Goal: Task Accomplishment & Management: Complete application form

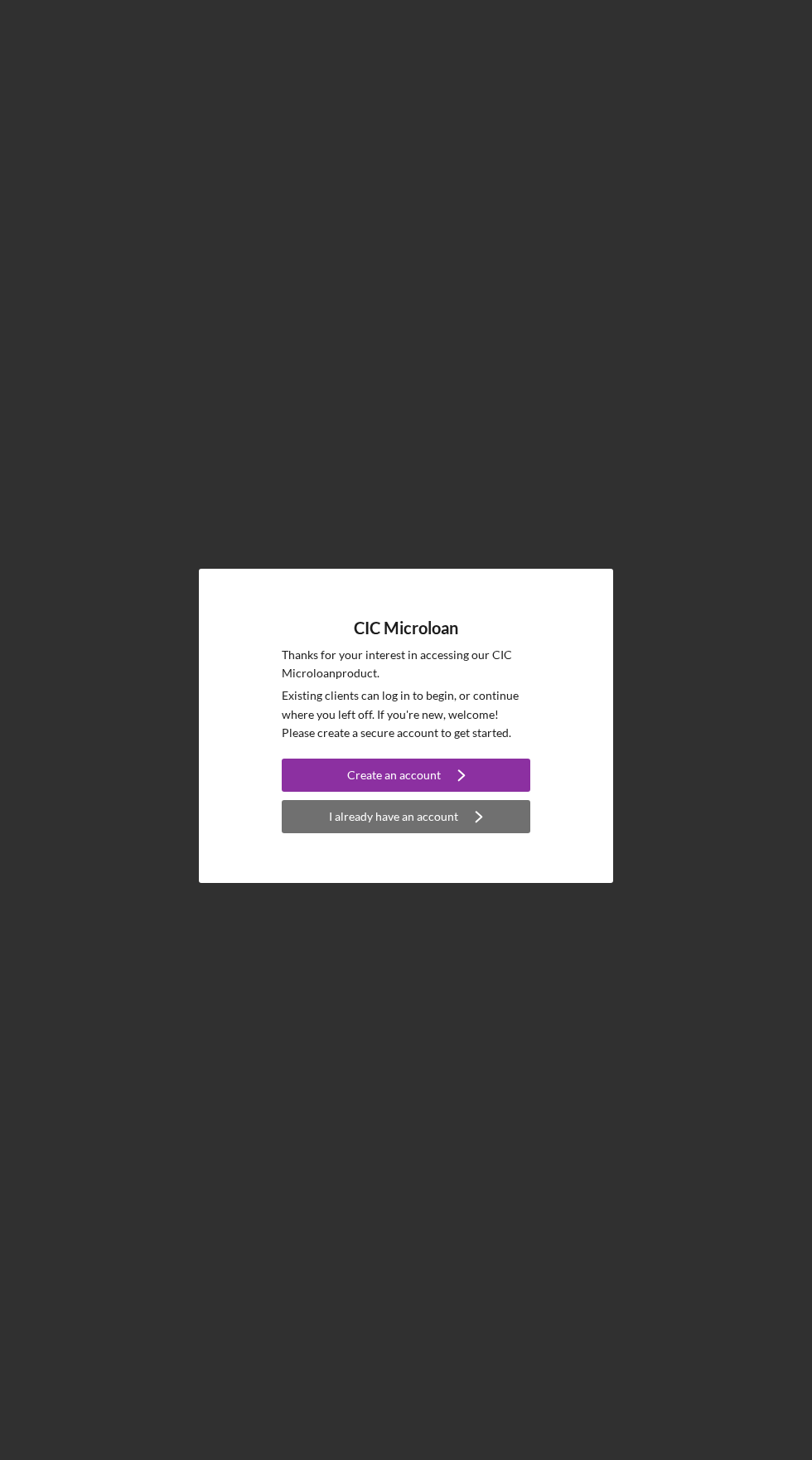
click at [393, 833] on div "I already have an account" at bounding box center [394, 817] width 129 height 33
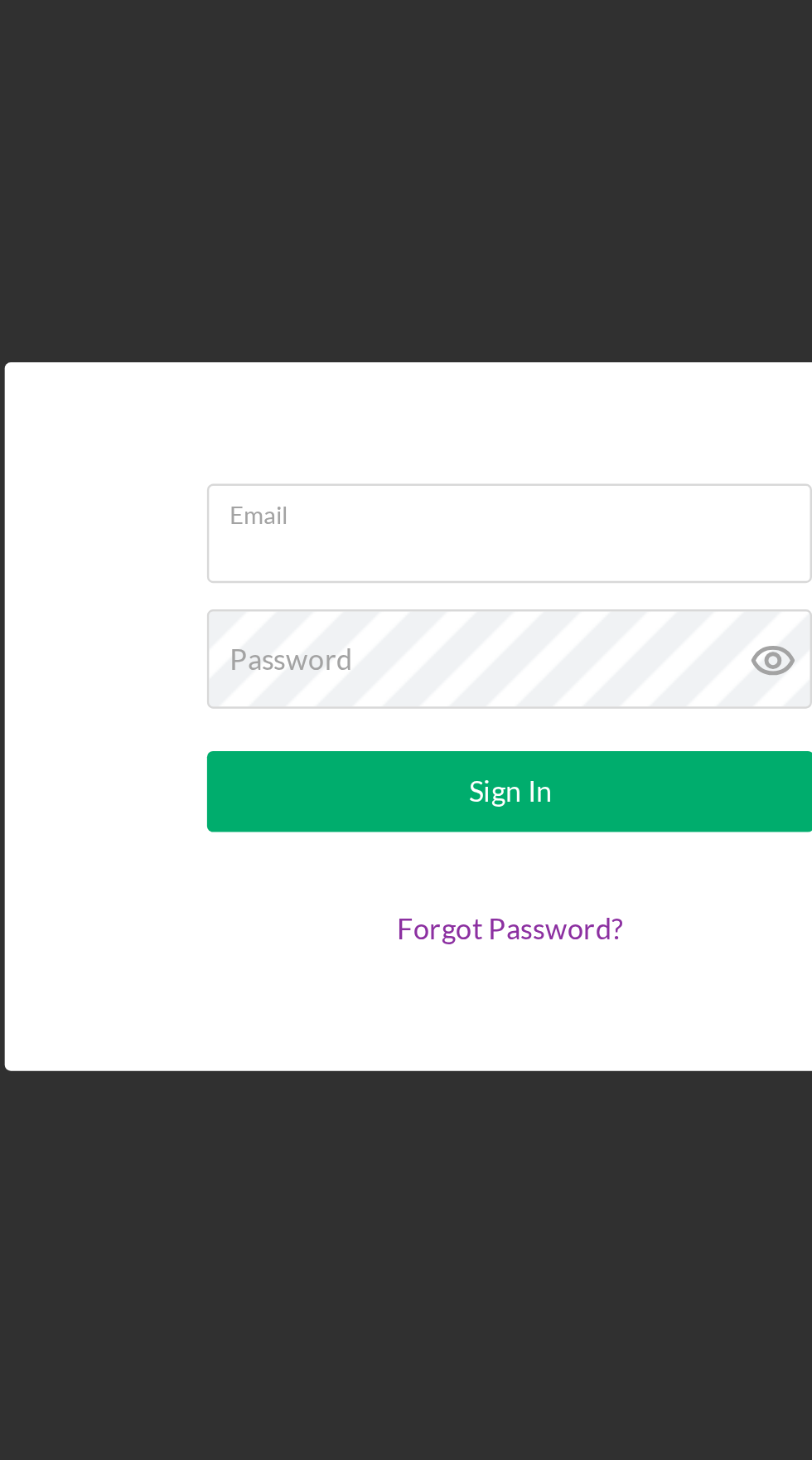
type input "[EMAIL_ADDRESS][DOMAIN_NAME]"
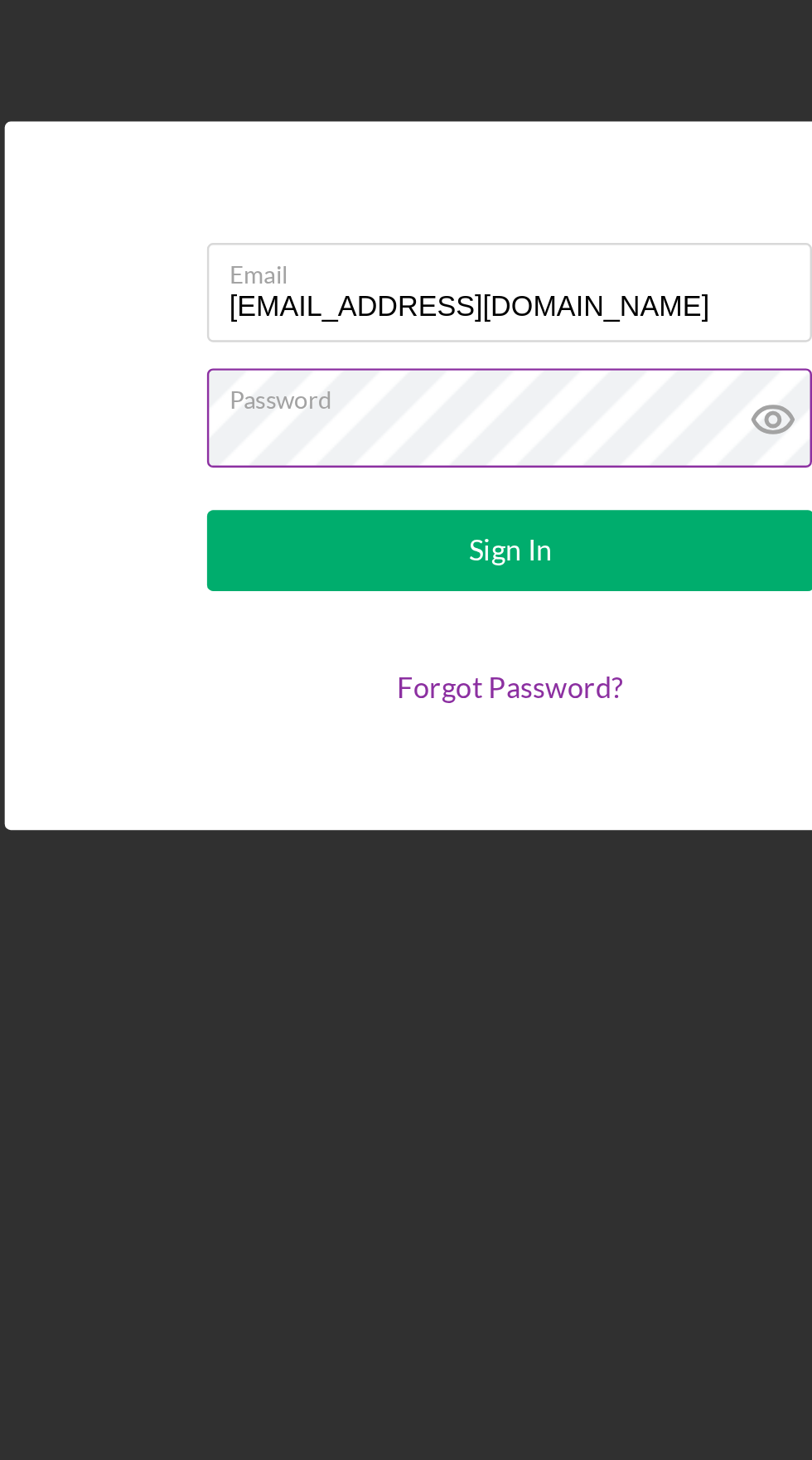
click at [514, 723] on icon at bounding box center [514, 703] width 42 height 42
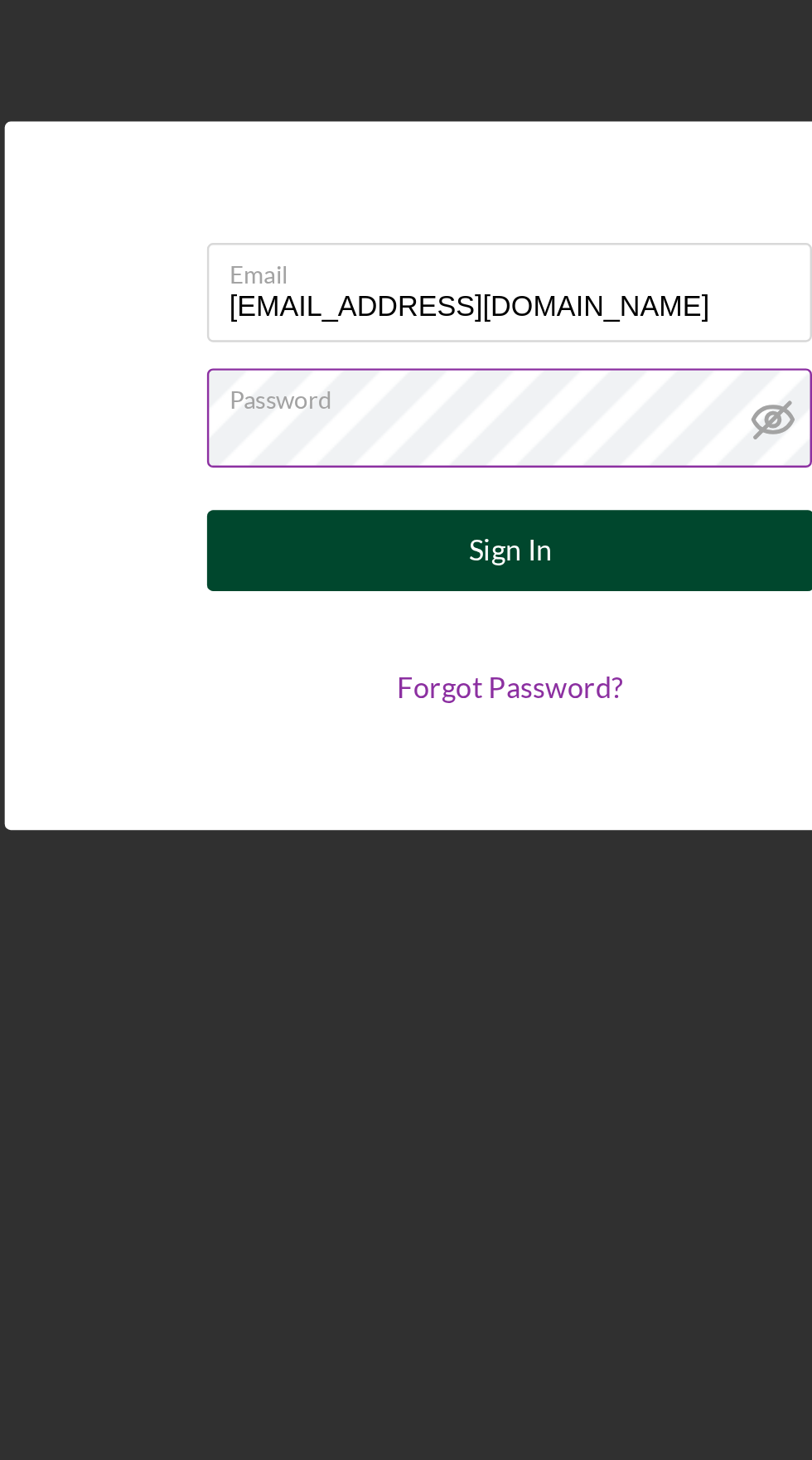
click at [433, 774] on button "Sign In" at bounding box center [405, 757] width 248 height 33
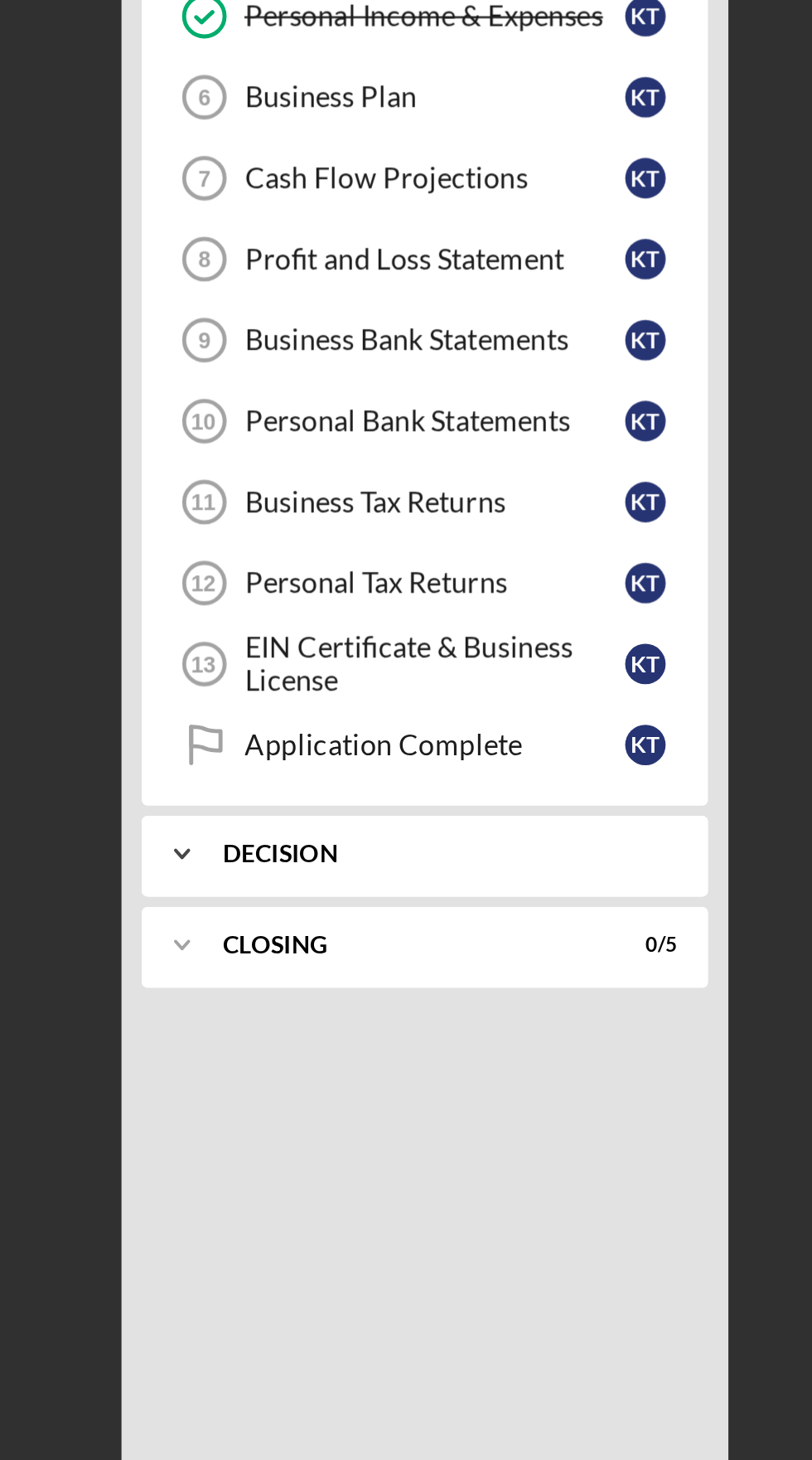
click at [208, 798] on div "Decision" at bounding box center [180, 796] width 179 height 10
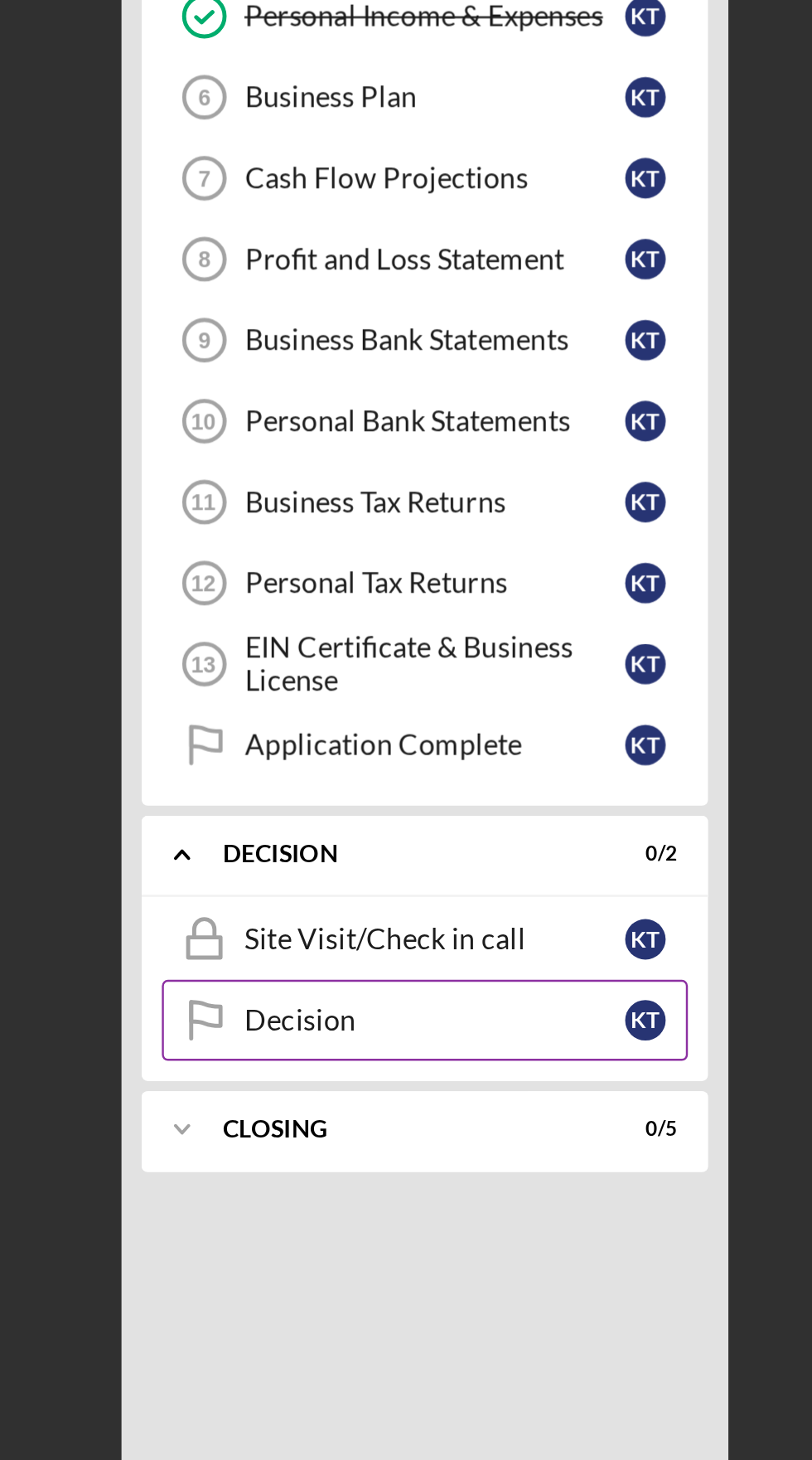
click at [130, 871] on div "Decision" at bounding box center [178, 865] width 156 height 13
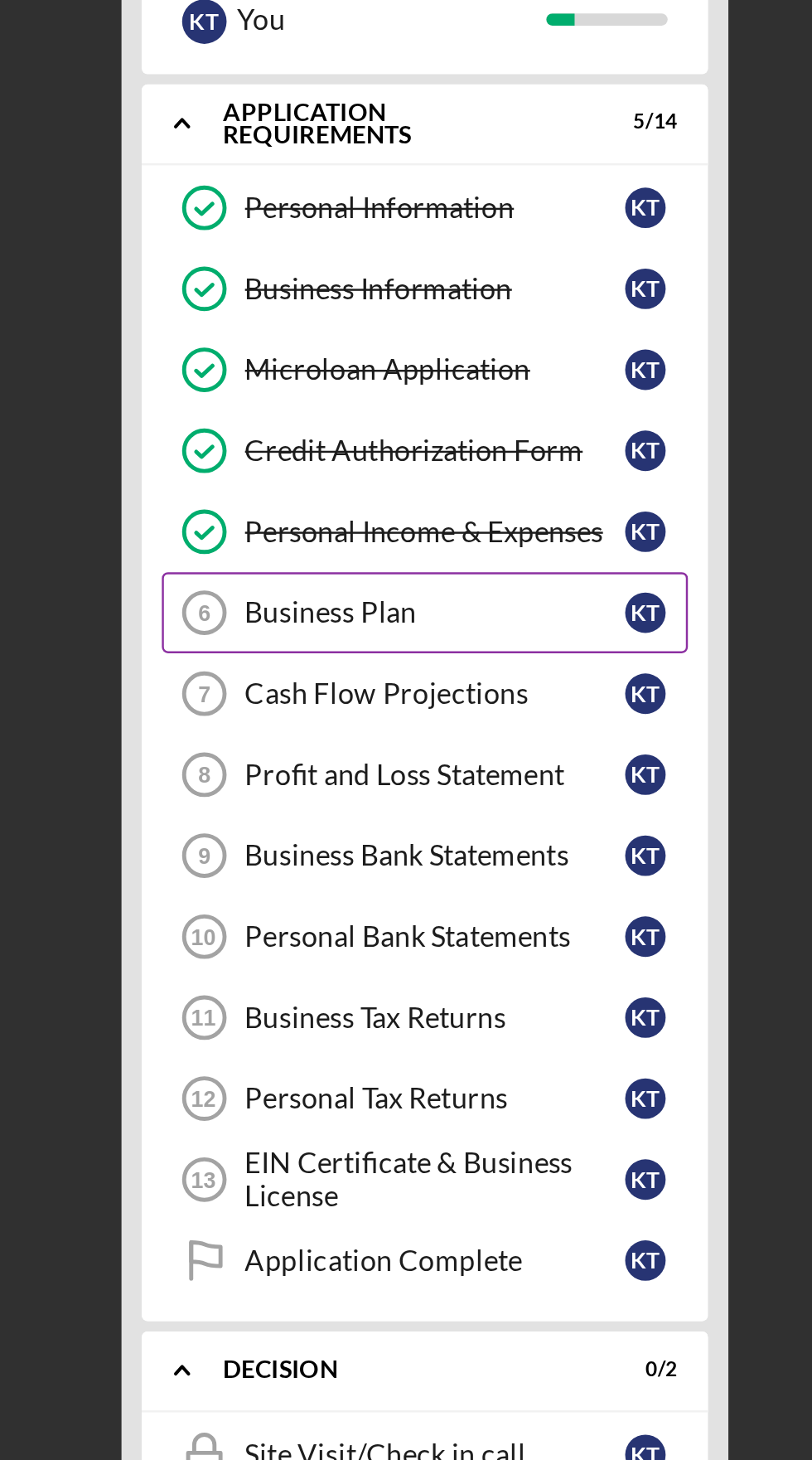
click at [149, 486] on div "Business Plan" at bounding box center [178, 486] width 156 height 13
